Goal: Complete application form

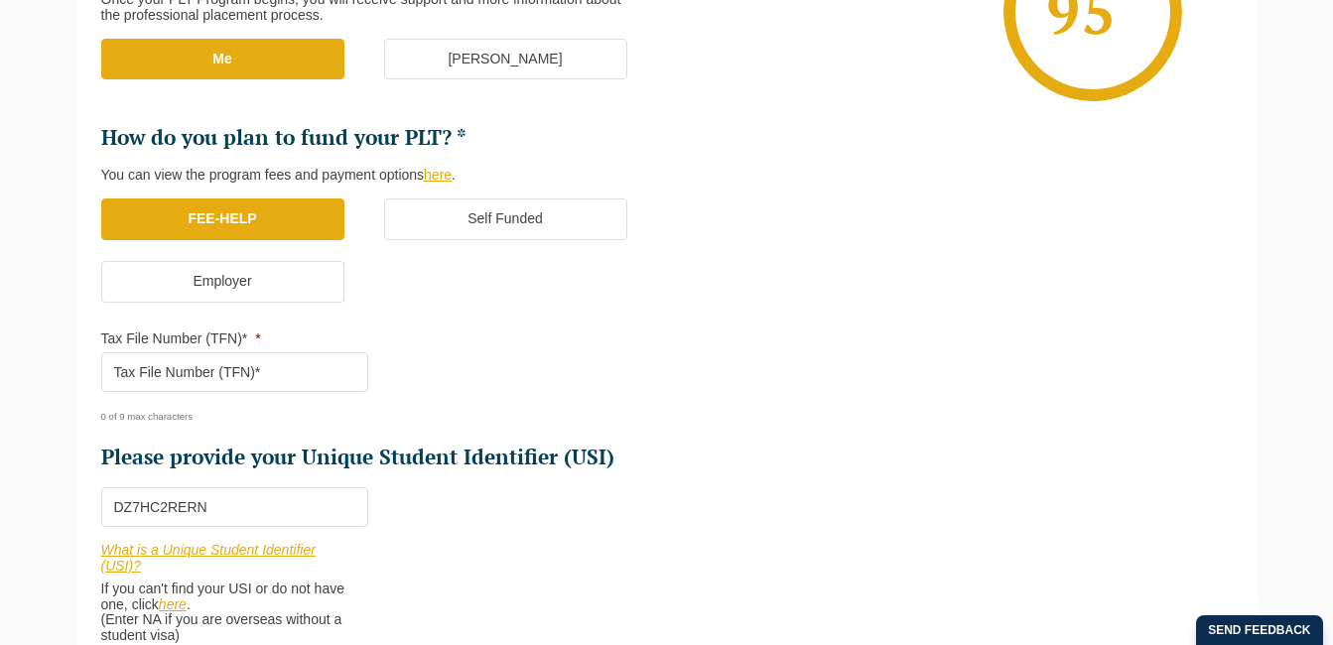
scroll to position [614, 0]
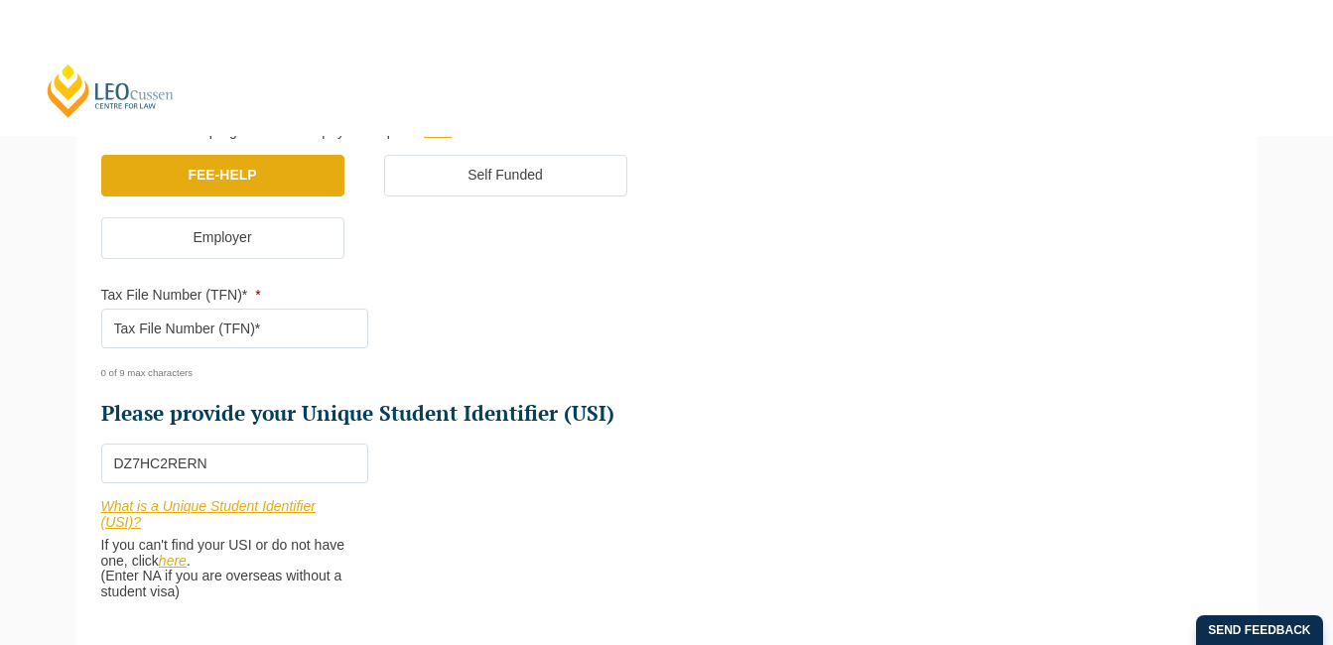
click at [128, 327] on input "Tax File Number (TFN)* *" at bounding box center [234, 329] width 267 height 40
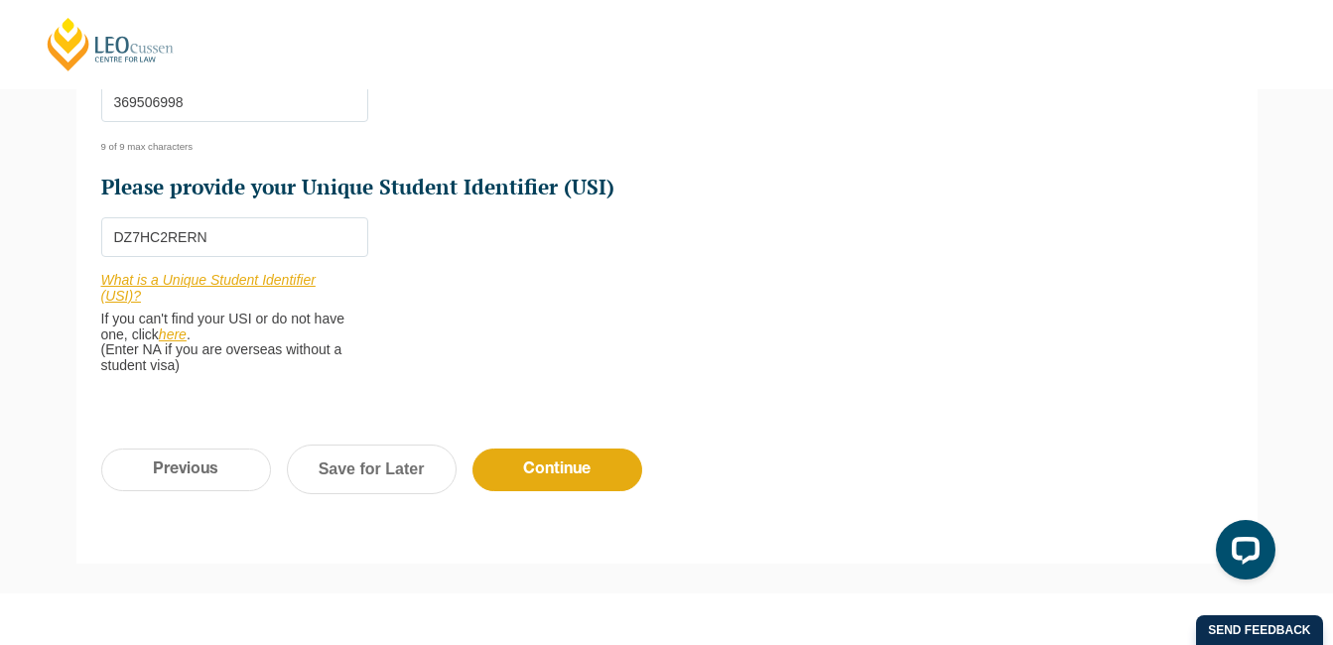
scroll to position [876, 0]
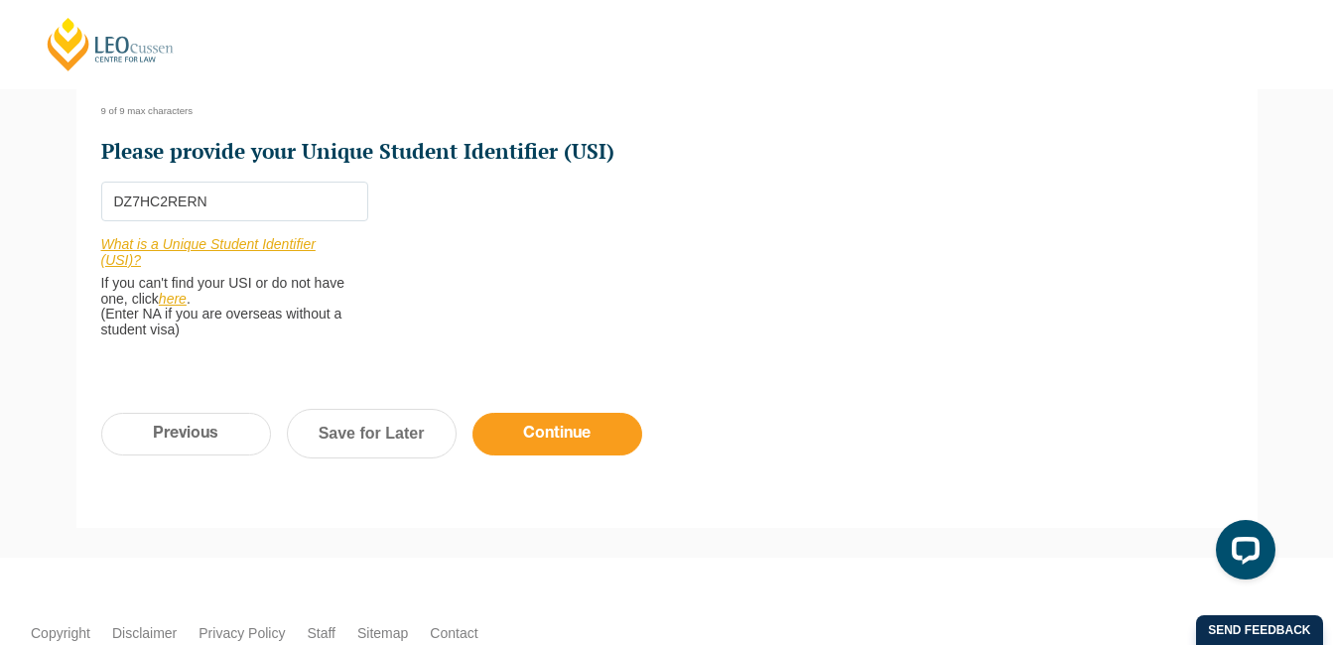
type input "369506998"
click at [581, 421] on input "Continue" at bounding box center [557, 434] width 170 height 43
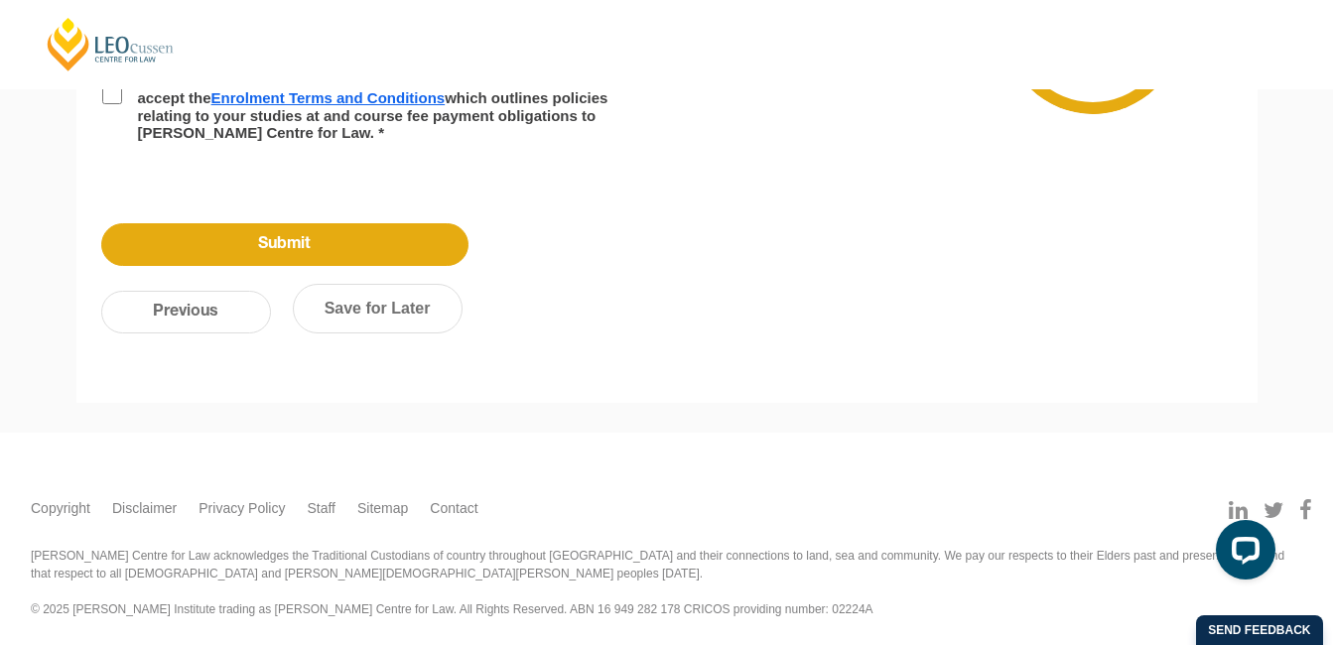
scroll to position [172, 0]
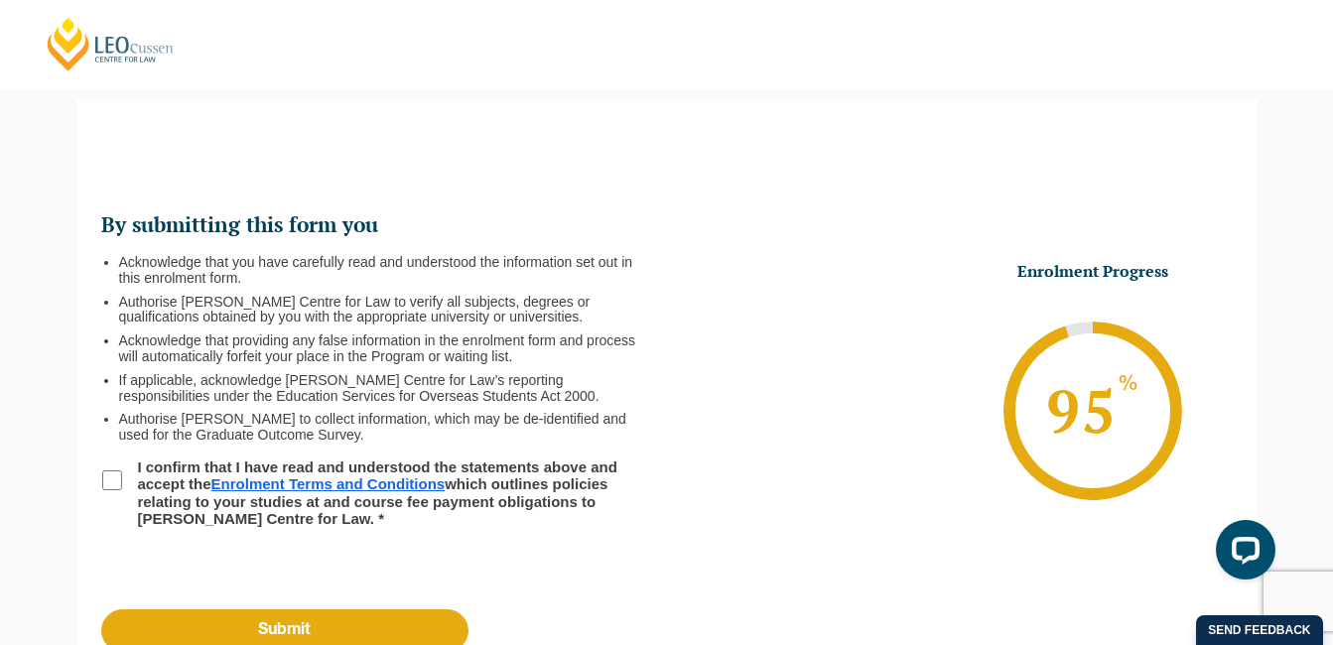
click at [103, 492] on li "I confirm that I have read and understood the statements above and accept the E…" at bounding box center [384, 493] width 566 height 68
click at [112, 480] on input "I confirm that I have read and understood the statements above and accept the E…" at bounding box center [112, 480] width 20 height 20
checkbox input "true"
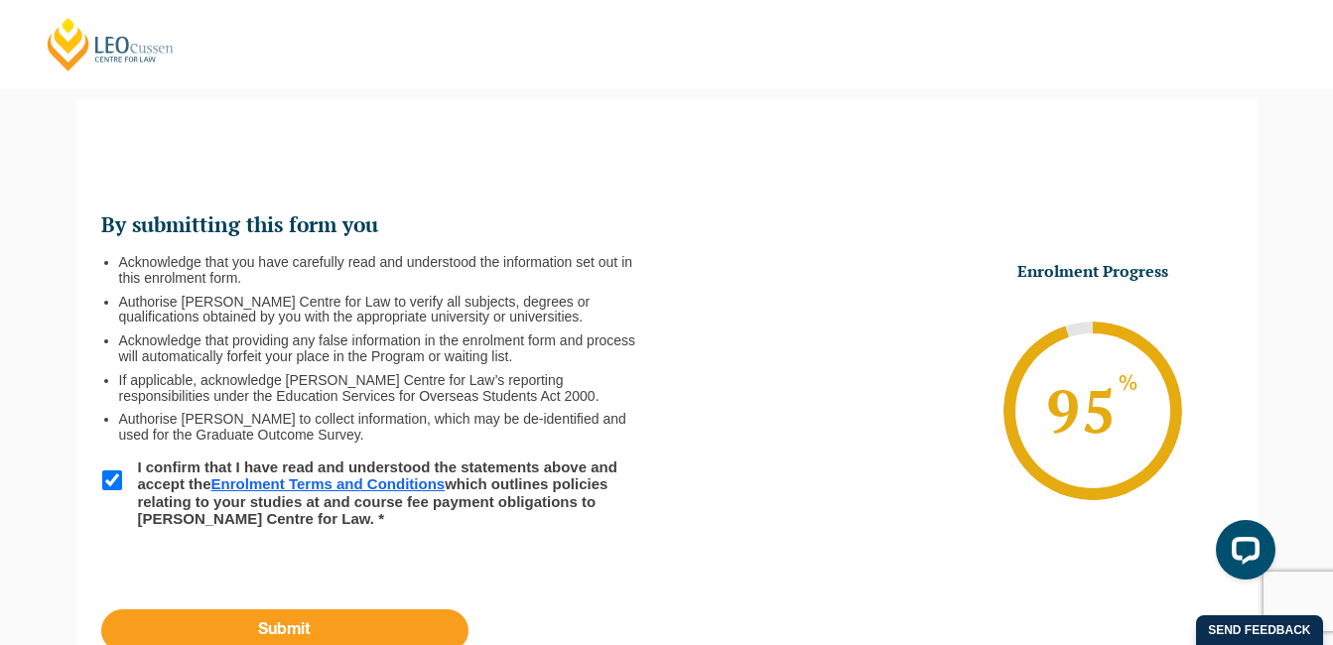
click at [231, 633] on input "Submit" at bounding box center [284, 630] width 367 height 43
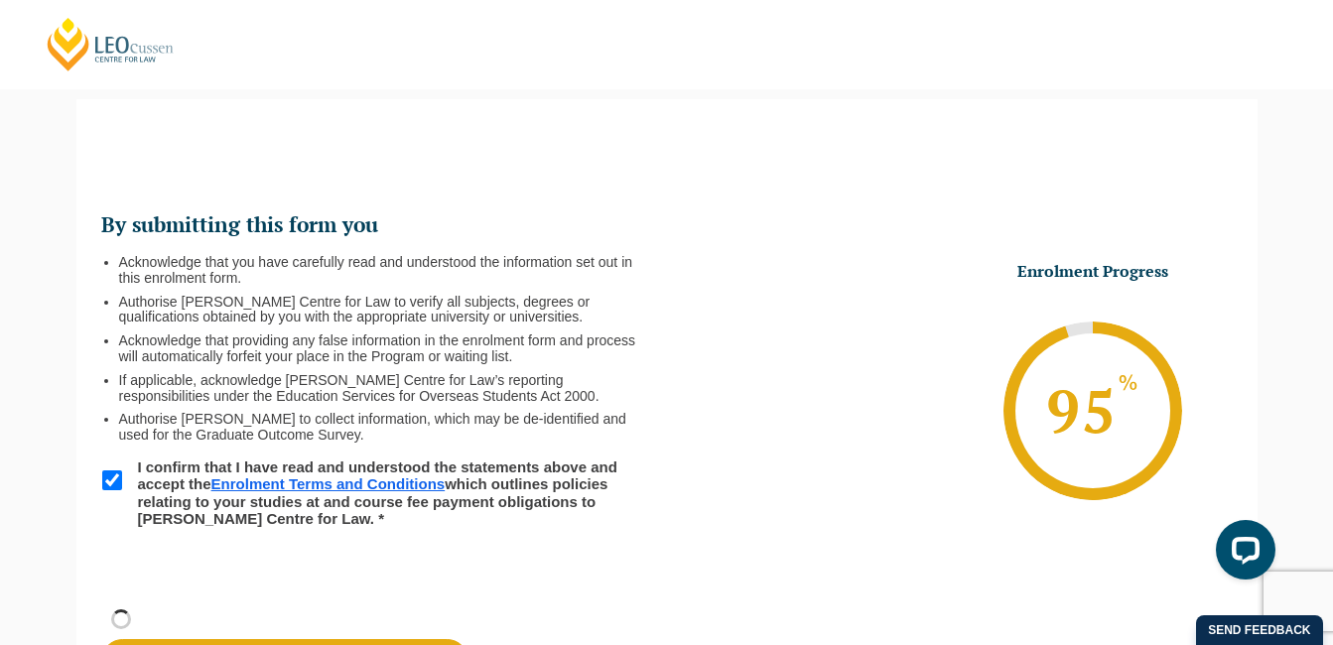
scroll to position [434, 0]
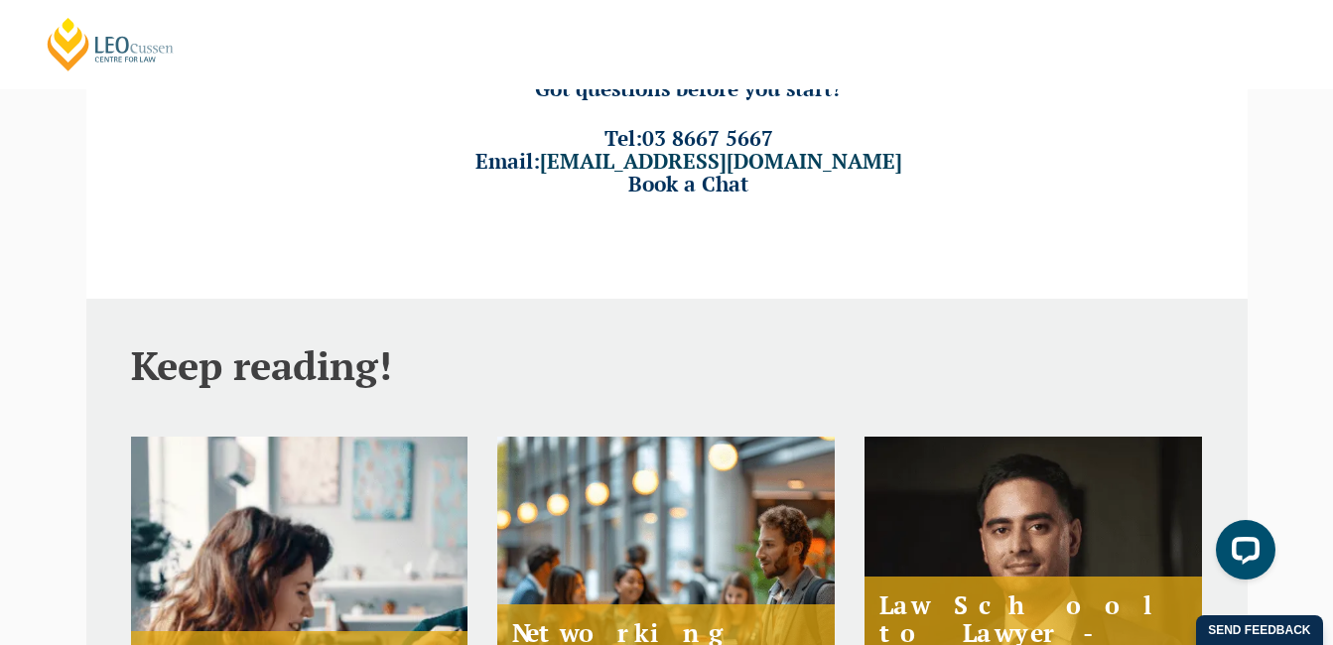
scroll to position [710, 0]
